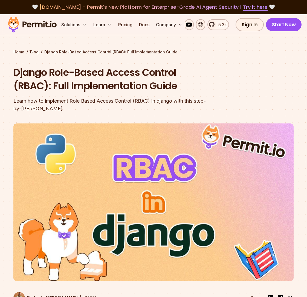
scroll to position [260, 0]
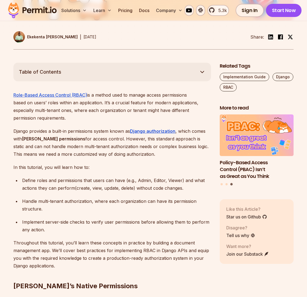
click at [37, 197] on div "Handle multi-tenant authorization, where each organization can have its permiss…" at bounding box center [116, 204] width 189 height 15
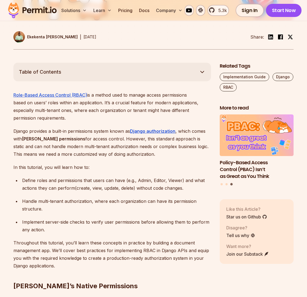
click at [37, 197] on div "Handle multi-tenant authorization, where each organization can have its permiss…" at bounding box center [116, 204] width 189 height 15
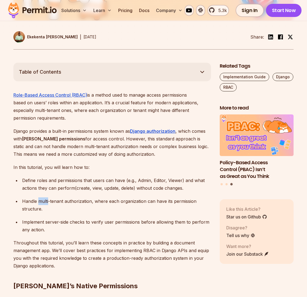
click at [37, 197] on div "Handle multi-tenant authorization, where each organization can have its permiss…" at bounding box center [116, 204] width 189 height 15
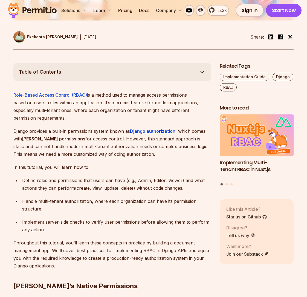
click at [57, 239] on p "Throughout this tutorial, you’ll learn these concepts in practice by building a…" at bounding box center [111, 254] width 197 height 31
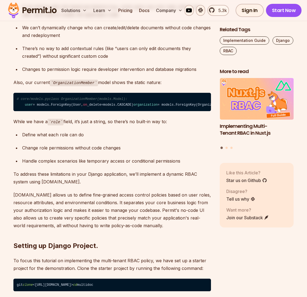
scroll to position [673, 0]
